Goal: Contribute content: Contribute content

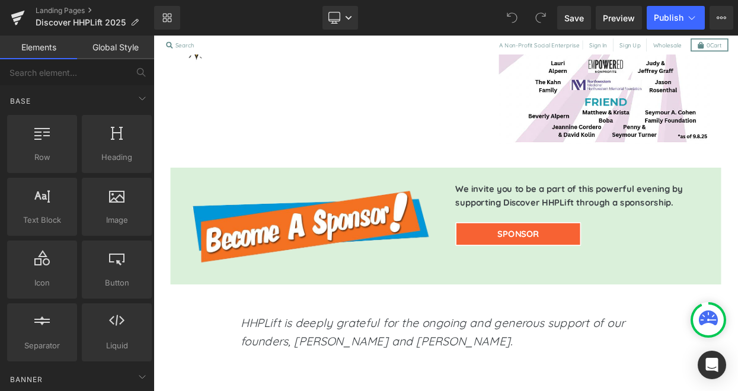
scroll to position [1634, 0]
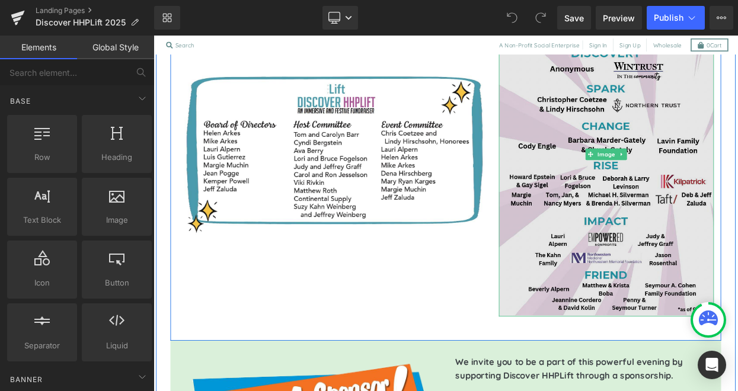
click at [633, 247] on img at bounding box center [710, 181] width 264 height 399
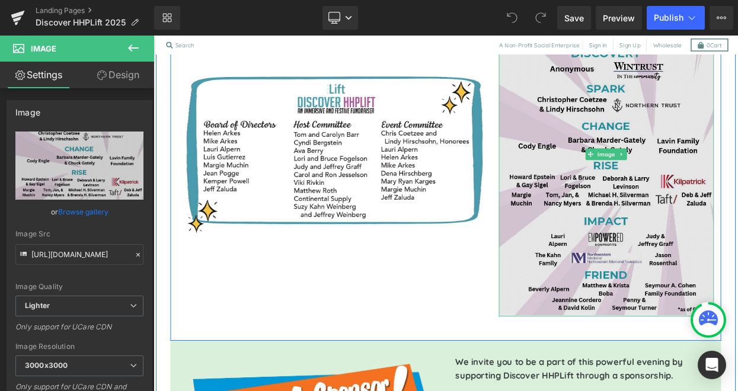
click at [658, 211] on img at bounding box center [710, 181] width 264 height 399
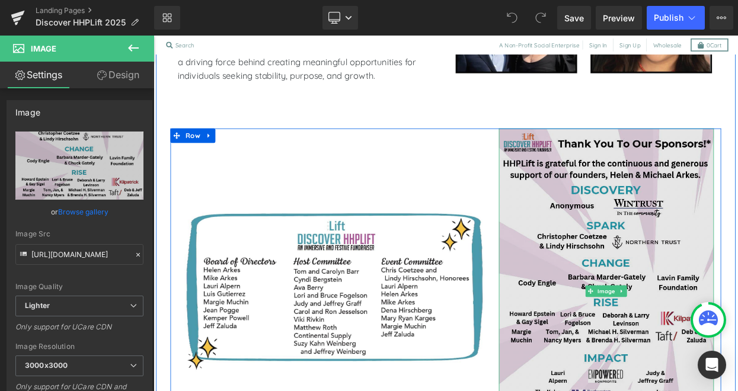
scroll to position [1446, 0]
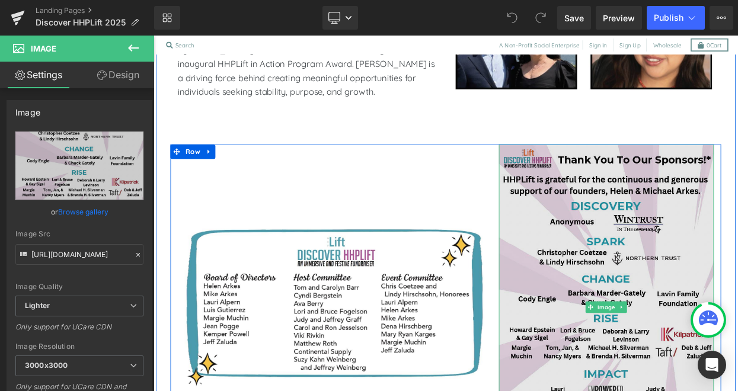
click at [658, 211] on img at bounding box center [710, 369] width 264 height 399
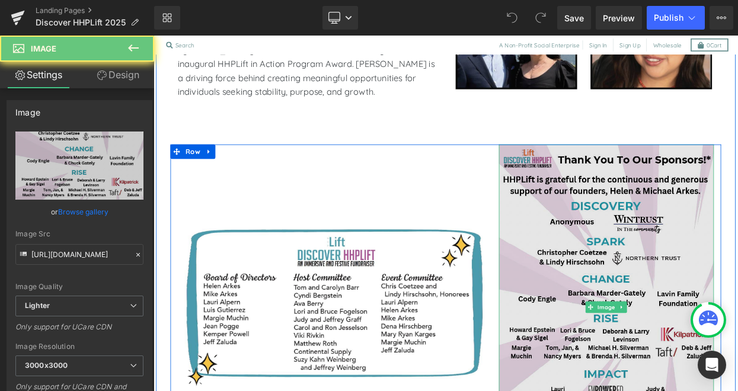
click at [669, 240] on img at bounding box center [710, 369] width 264 height 399
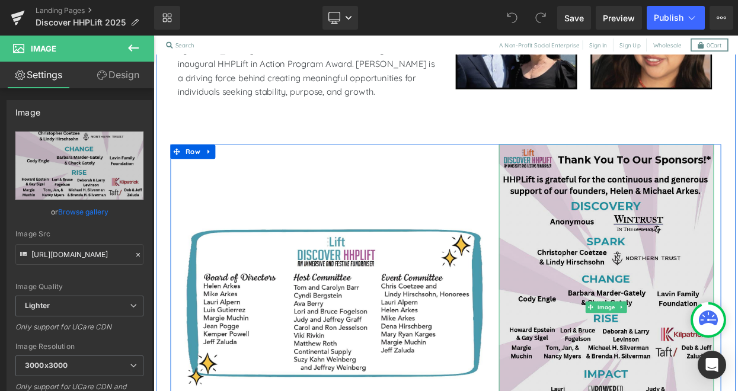
click at [669, 240] on img at bounding box center [710, 369] width 264 height 399
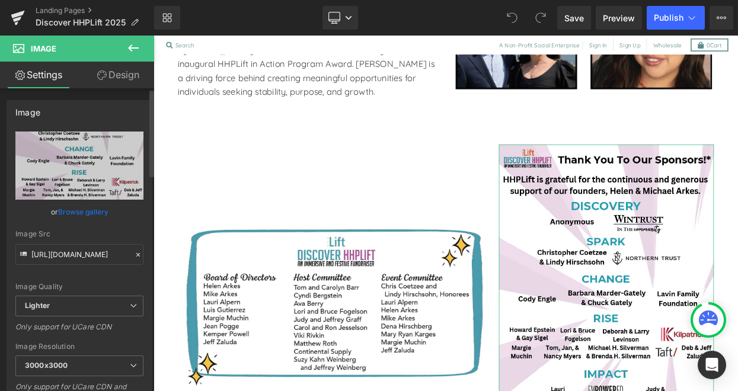
click at [74, 209] on link "Browse gallery" at bounding box center [83, 212] width 50 height 21
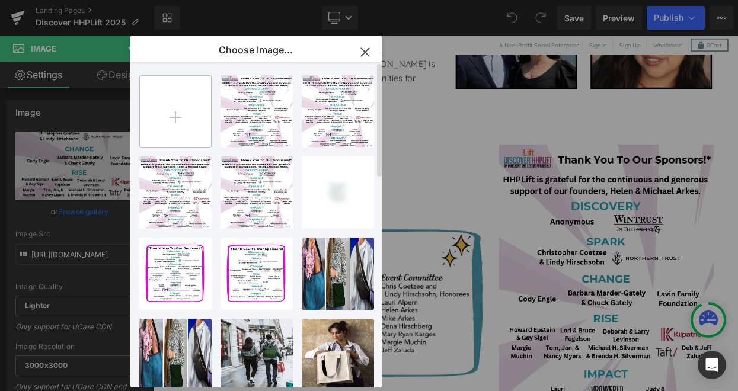
click at [169, 117] on input "file" at bounding box center [175, 111] width 71 height 71
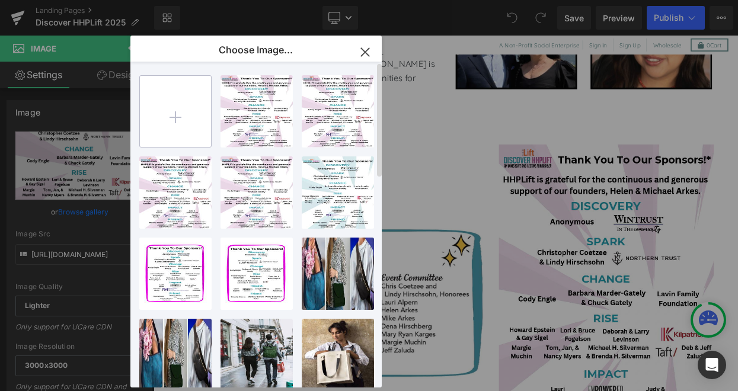
type input "C:\fakepath\2025 HHP Sponsors (24 x 36 in).png"
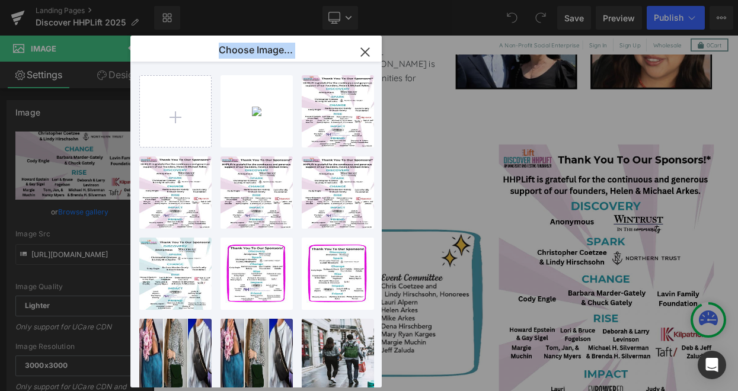
drag, startPoint x: 270, startPoint y: 97, endPoint x: 579, endPoint y: 172, distance: 317.9
click at [579, 172] on div "Choose Image... Back to Library Insert 2025 HH... in_.png 1.28 MB Delete image?…" at bounding box center [369, 195] width 738 height 391
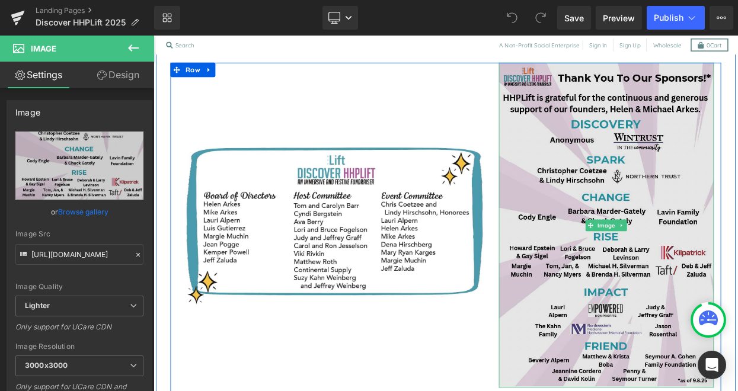
scroll to position [1552, 0]
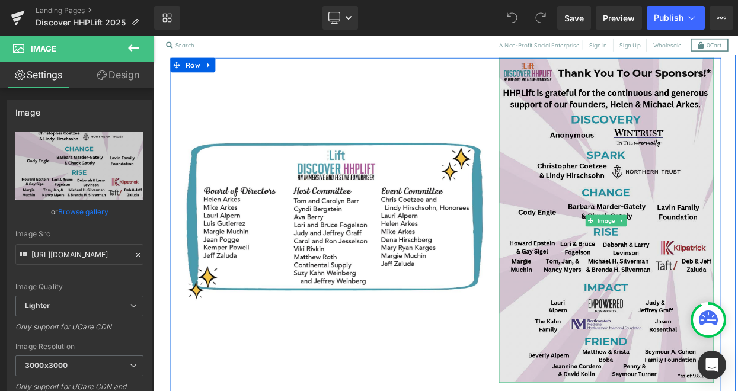
click at [661, 235] on img at bounding box center [710, 262] width 264 height 399
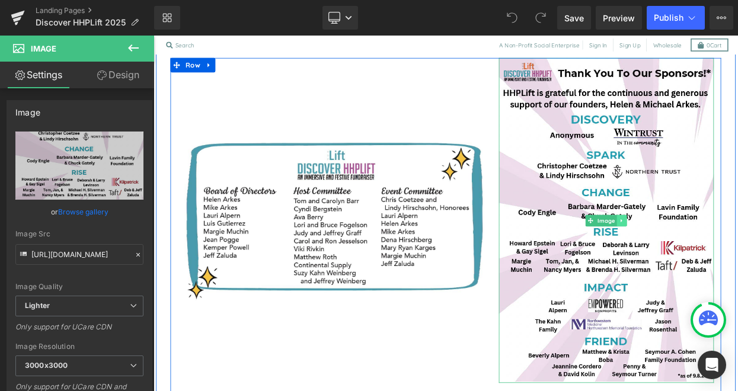
click at [730, 260] on icon at bounding box center [728, 263] width 7 height 7
click at [735, 260] on icon at bounding box center [734, 263] width 7 height 7
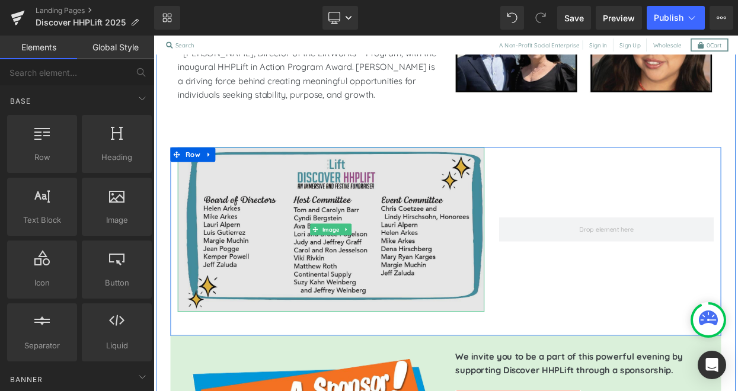
scroll to position [1436, 0]
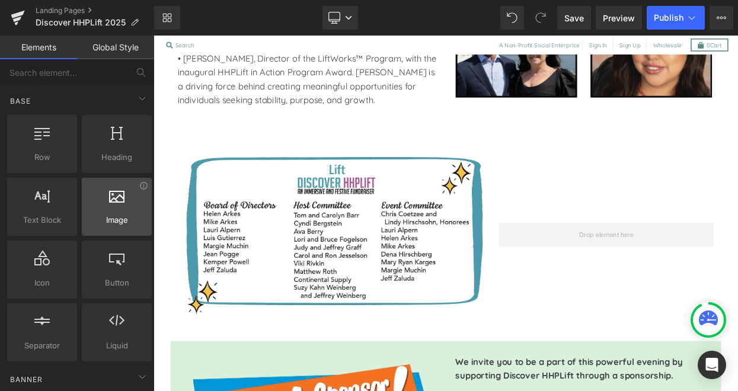
click at [104, 219] on span "Image" at bounding box center [116, 220] width 63 height 12
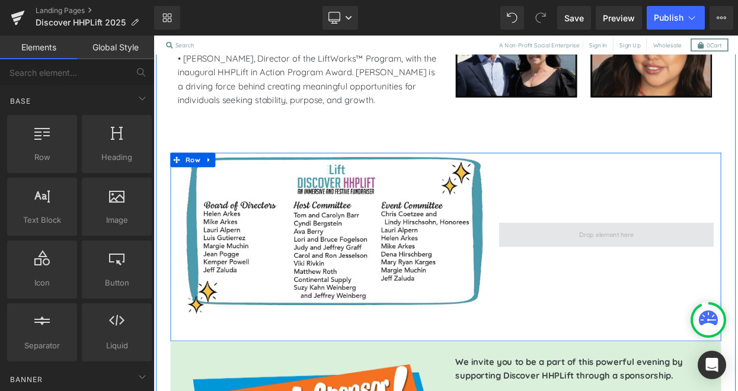
click at [704, 271] on span at bounding box center [709, 280] width 75 height 18
click at [718, 271] on span at bounding box center [709, 280] width 75 height 18
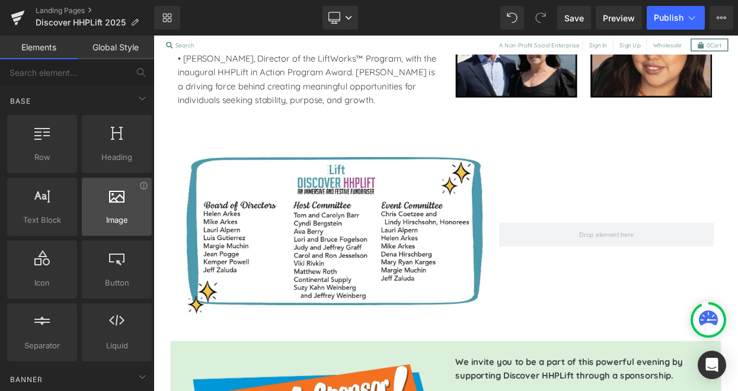
click at [112, 212] on div at bounding box center [116, 200] width 63 height 27
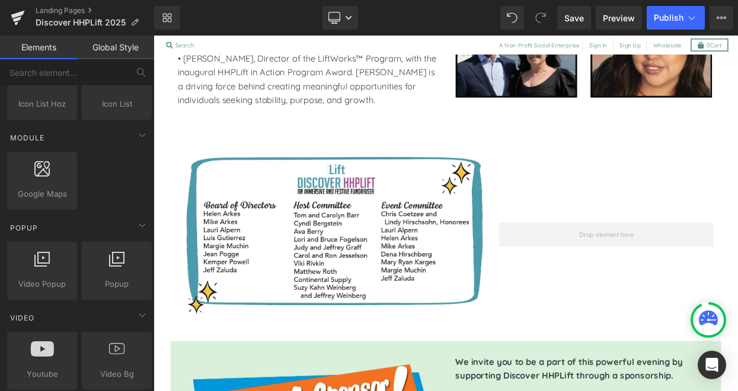
scroll to position [0, 0]
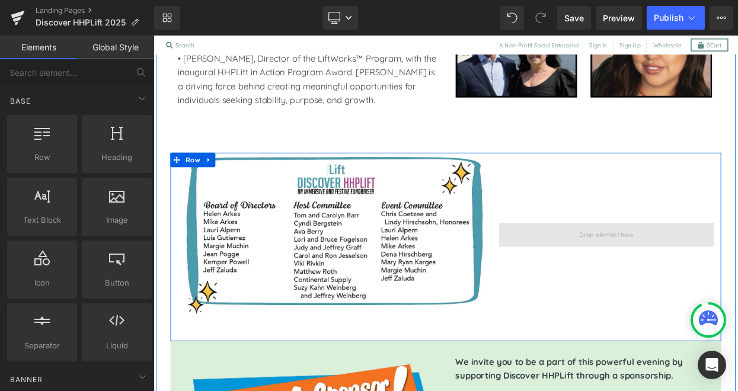
click at [714, 271] on span at bounding box center [709, 280] width 75 height 18
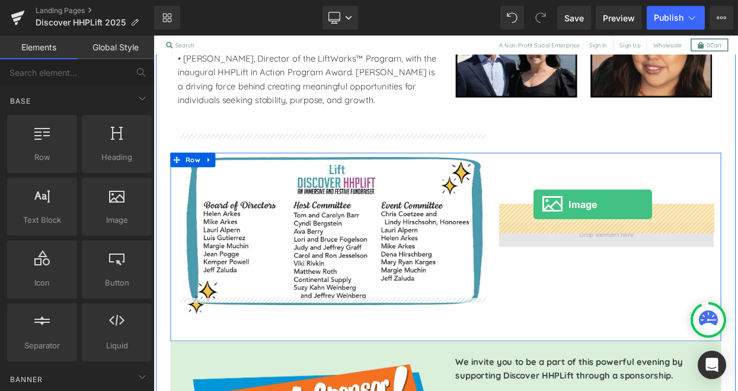
drag, startPoint x: 273, startPoint y: 240, endPoint x: 620, endPoint y: 247, distance: 347.7
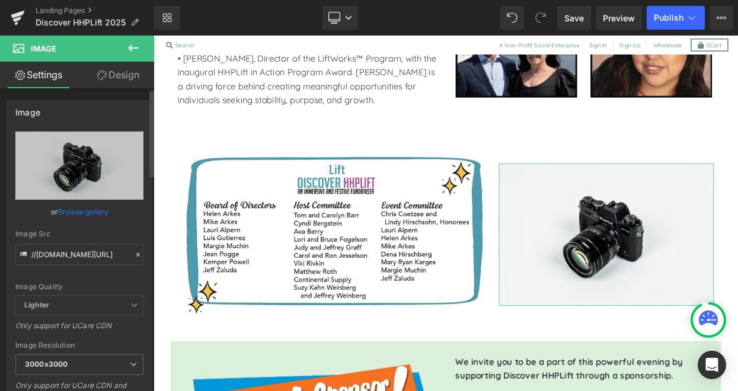
click at [97, 212] on link "Browse gallery" at bounding box center [83, 212] width 50 height 21
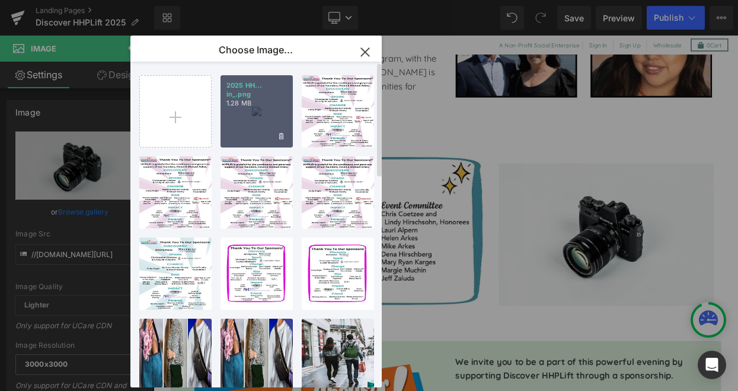
click at [250, 121] on div "2025 HH... in_.png 1.28 MB" at bounding box center [257, 111] width 72 height 72
type input "[URL][DOMAIN_NAME]"
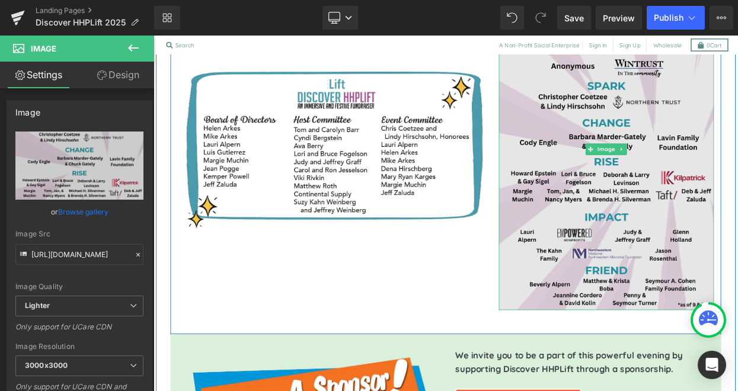
scroll to position [1641, 0]
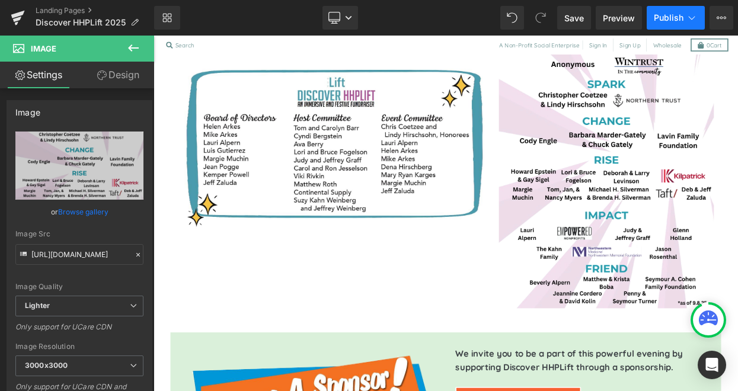
click at [667, 19] on span "Publish" at bounding box center [669, 17] width 30 height 9
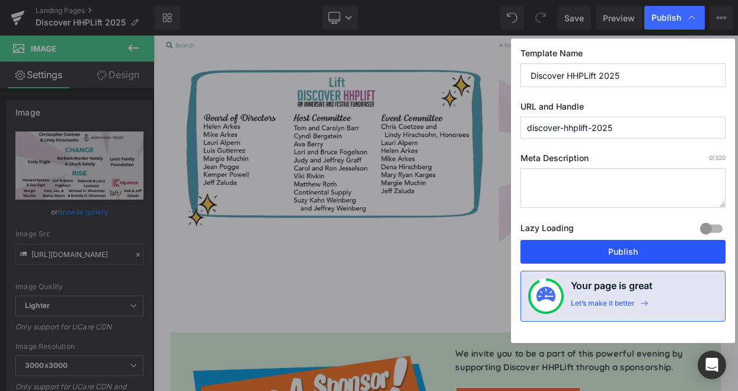
click at [598, 250] on button "Publish" at bounding box center [623, 252] width 205 height 24
